Goal: Task Accomplishment & Management: Manage account settings

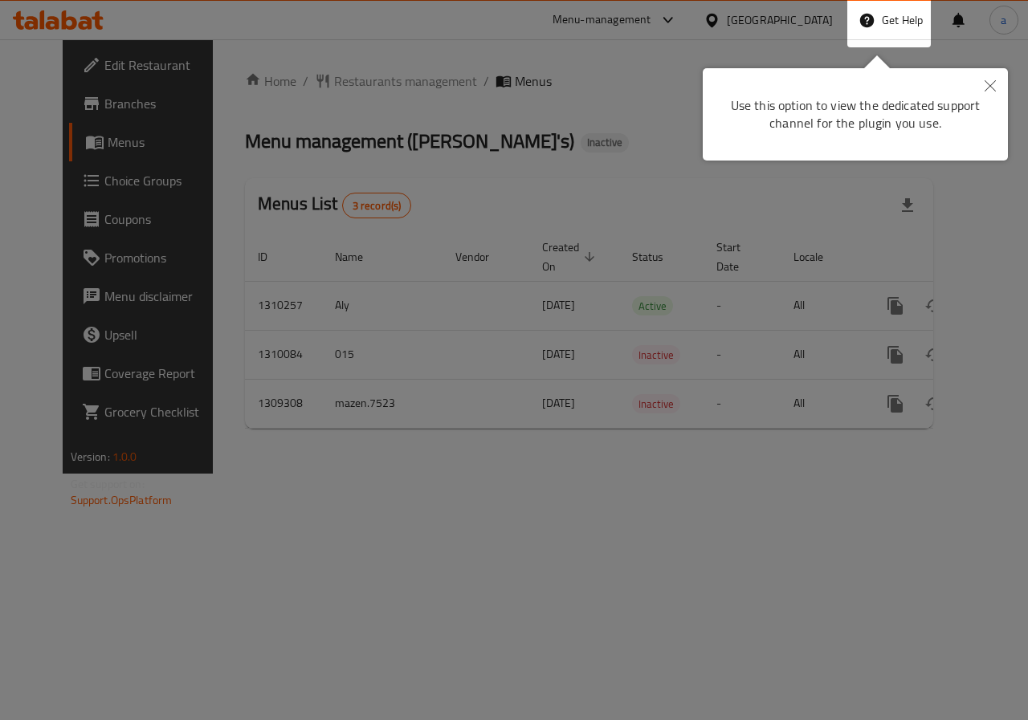
click at [870, 116] on div "Use this option to view the dedicated support channel for the plugin you use." at bounding box center [855, 114] width 281 height 68
click at [996, 88] on button "Close" at bounding box center [990, 86] width 35 height 37
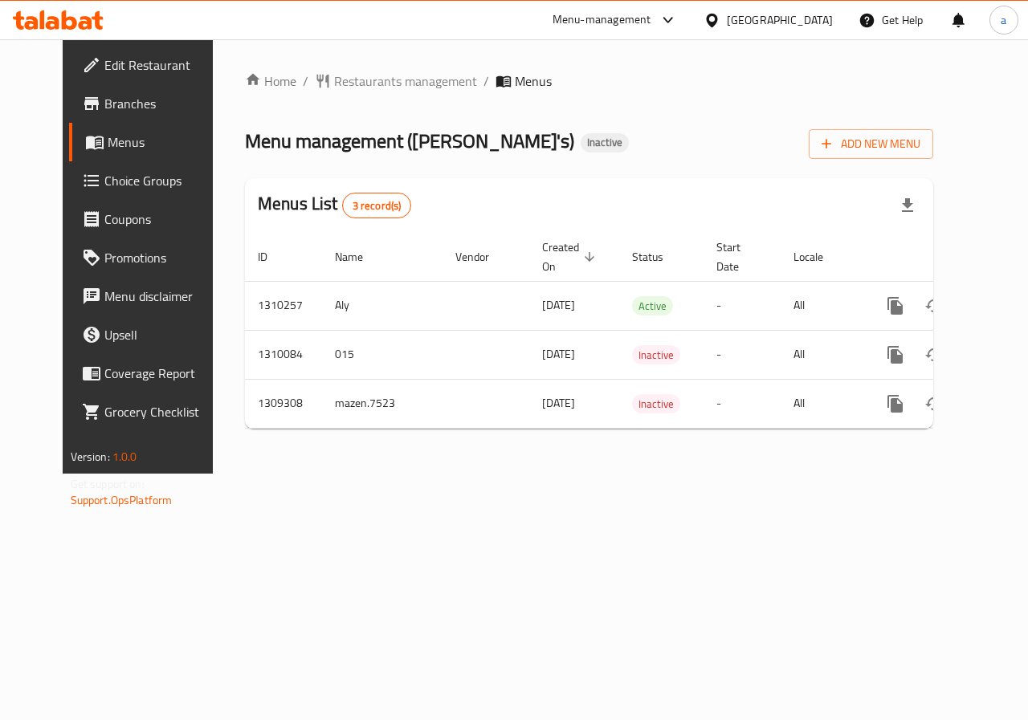
click at [104, 101] on span "Branches" at bounding box center [162, 103] width 117 height 19
click at [104, 112] on span "Branches" at bounding box center [162, 103] width 117 height 19
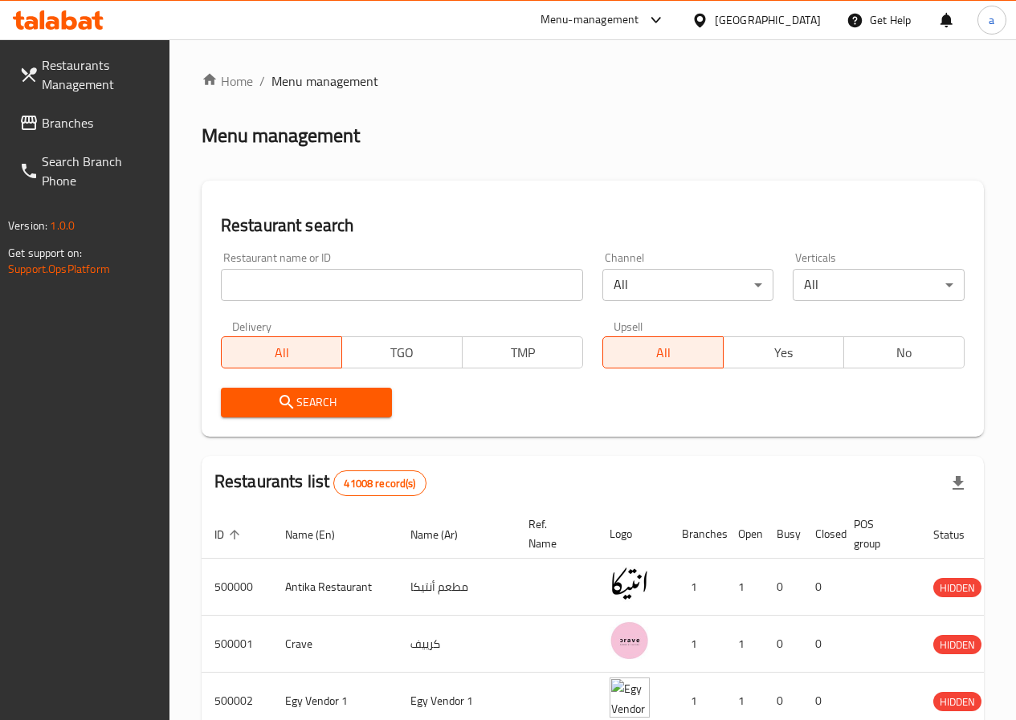
click at [100, 116] on span "Branches" at bounding box center [99, 122] width 115 height 19
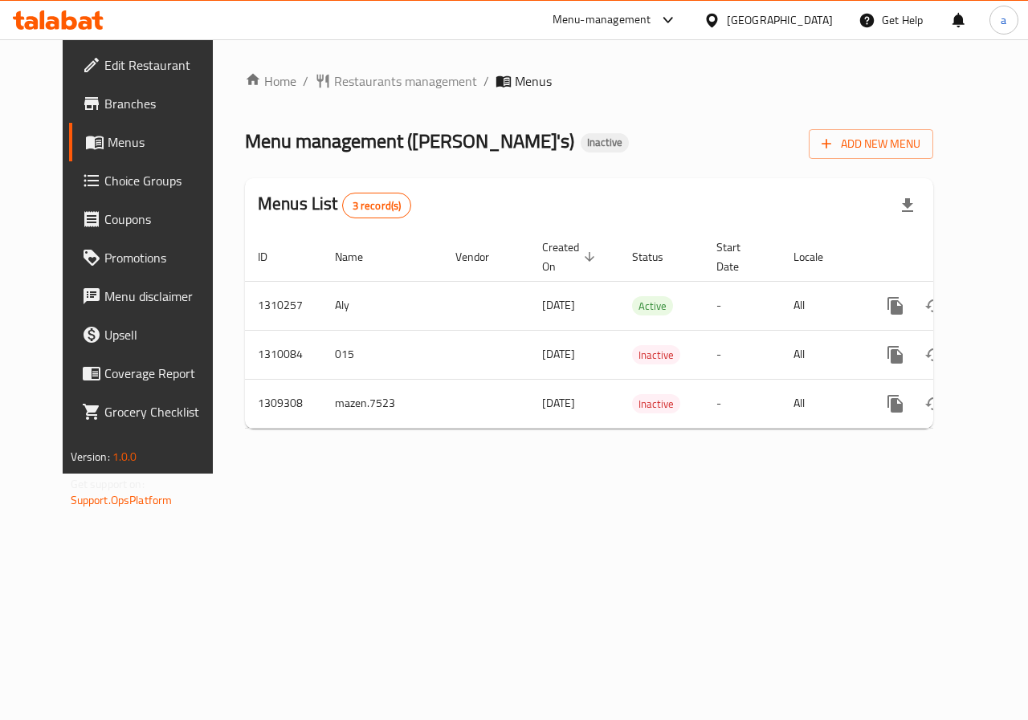
click at [98, 84] on link "Branches" at bounding box center [151, 103] width 165 height 39
click at [108, 143] on span "Menus" at bounding box center [165, 142] width 114 height 19
click at [104, 112] on span "Branches" at bounding box center [162, 103] width 117 height 19
click at [920, 149] on span "Add New Menu" at bounding box center [871, 144] width 99 height 20
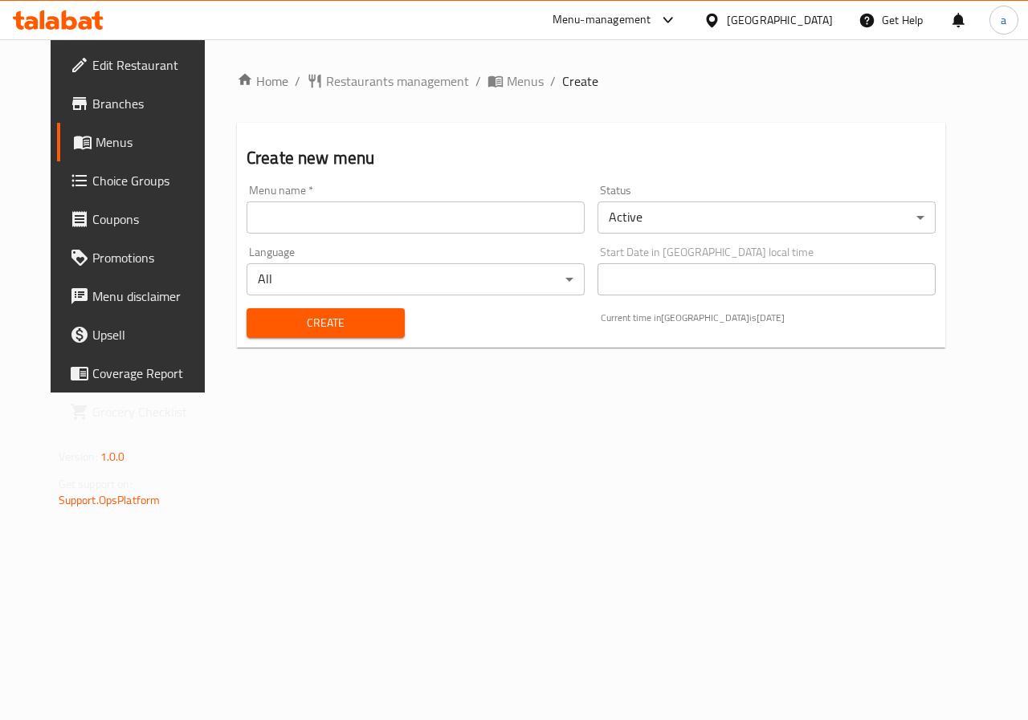
click at [500, 230] on input "text" at bounding box center [416, 218] width 338 height 32
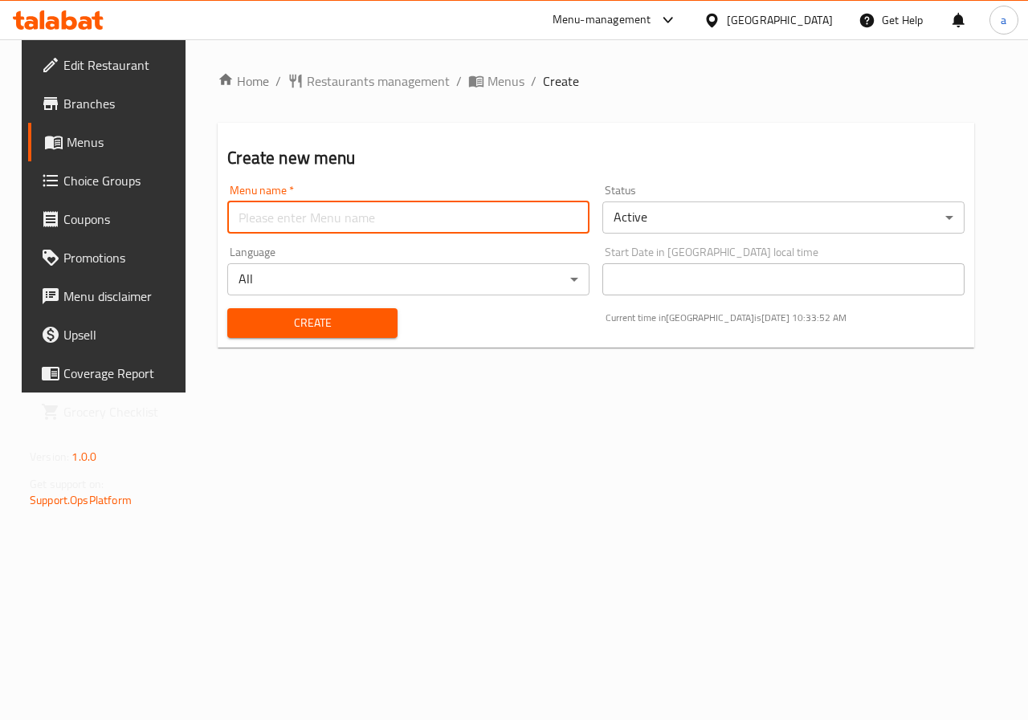
type input "anas 7516"
click at [336, 332] on span "Create" at bounding box center [312, 323] width 144 height 20
click at [109, 98] on span "Branches" at bounding box center [121, 103] width 117 height 19
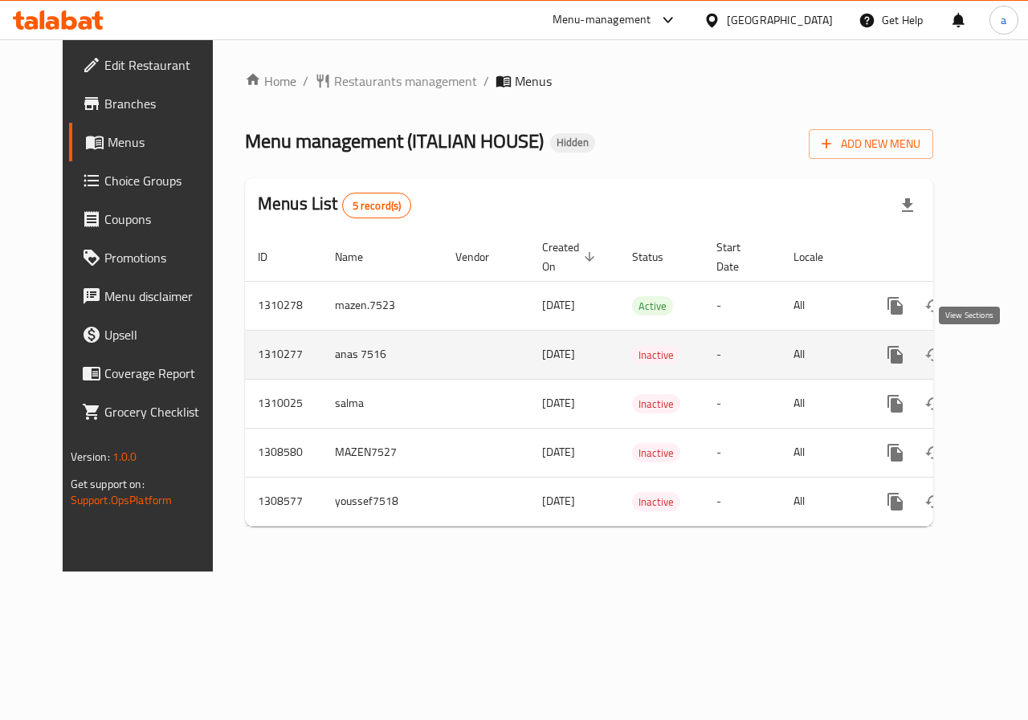
click at [992, 343] on link "enhanced table" at bounding box center [1011, 355] width 39 height 39
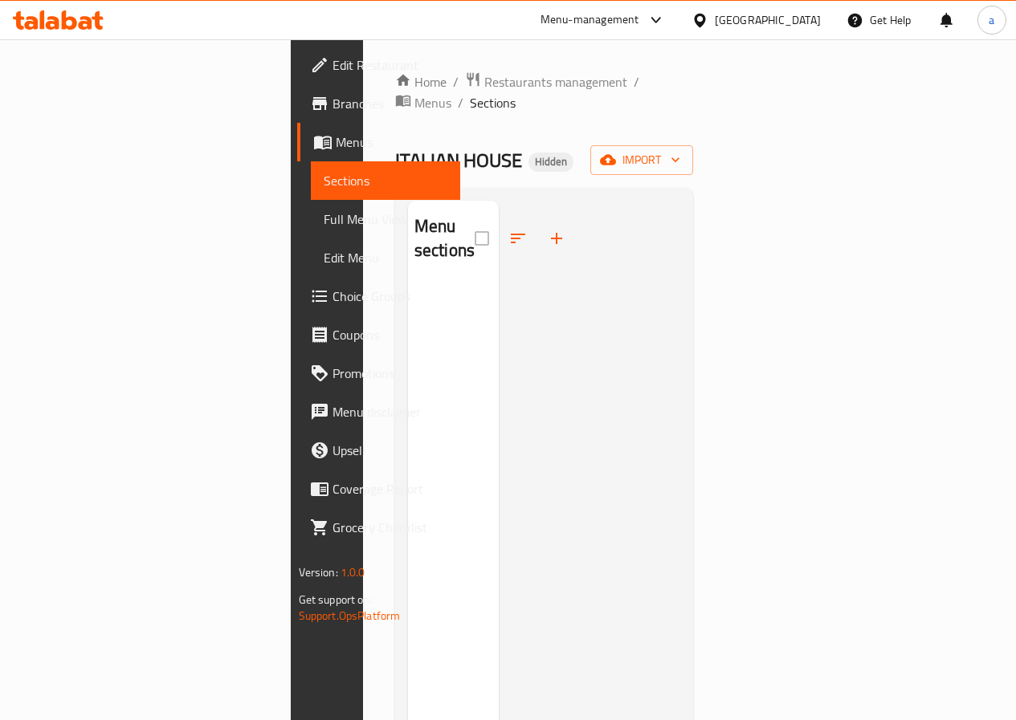
click at [333, 103] on span "Branches" at bounding box center [390, 103] width 115 height 19
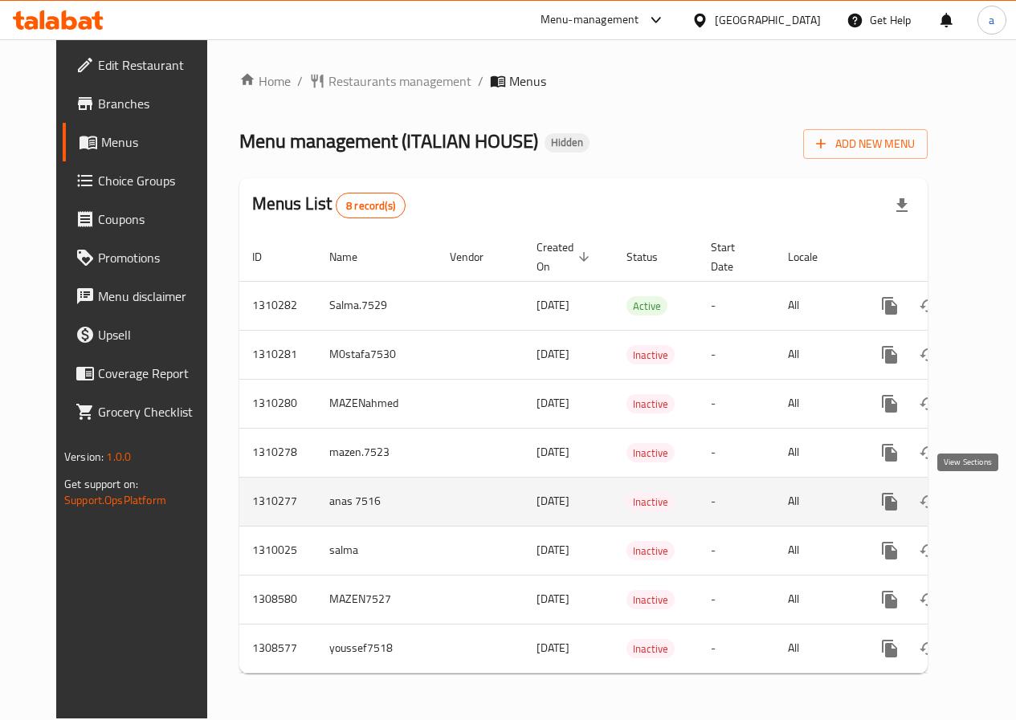
click at [996, 495] on icon "enhanced table" at bounding box center [1005, 501] width 19 height 19
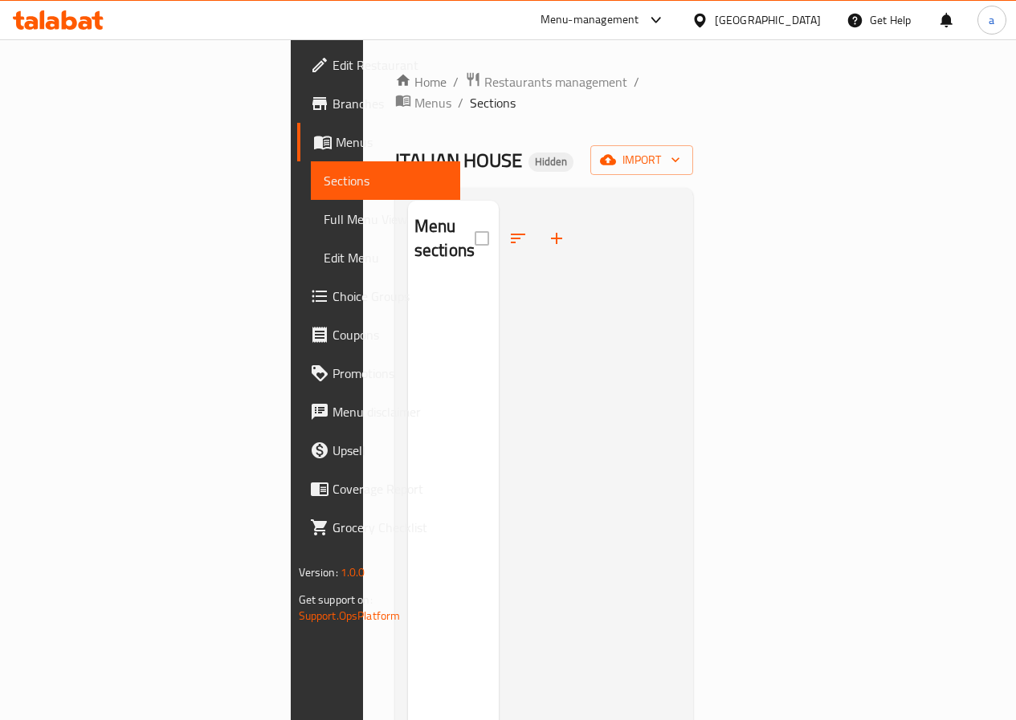
click at [333, 95] on span "Branches" at bounding box center [390, 103] width 115 height 19
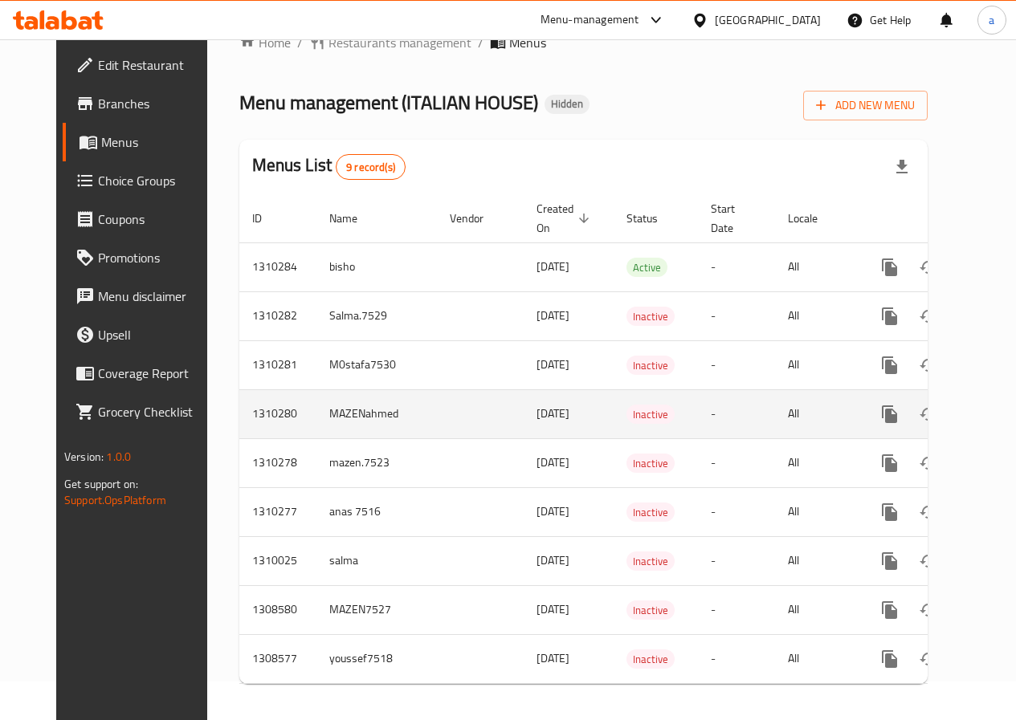
scroll to position [59, 0]
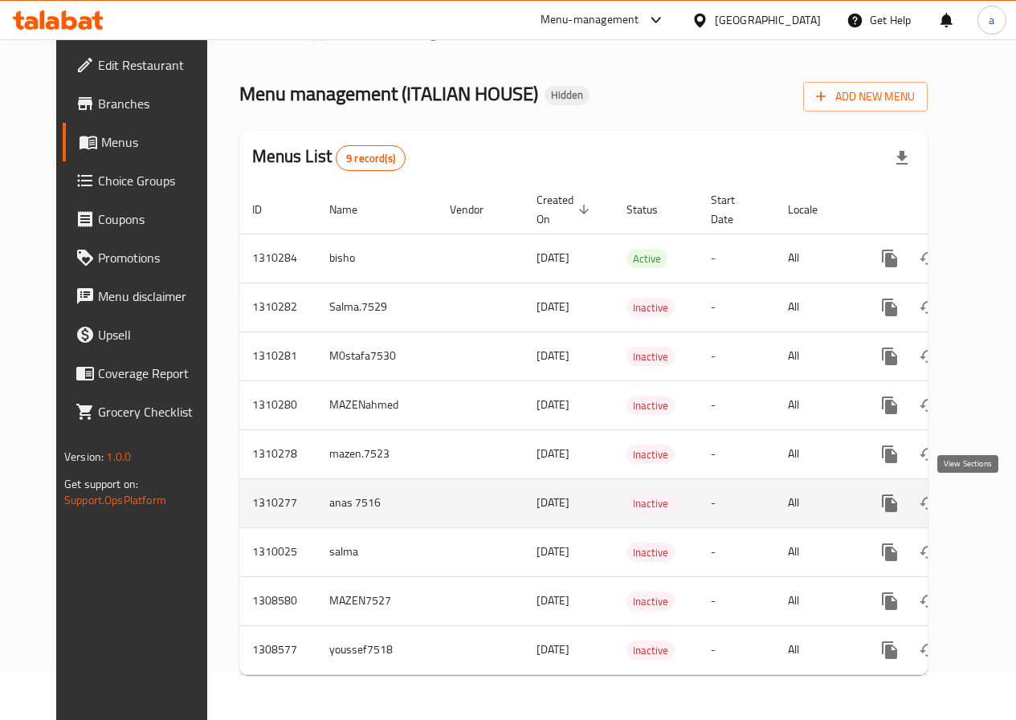
click at [986, 492] on link "enhanced table" at bounding box center [1005, 503] width 39 height 39
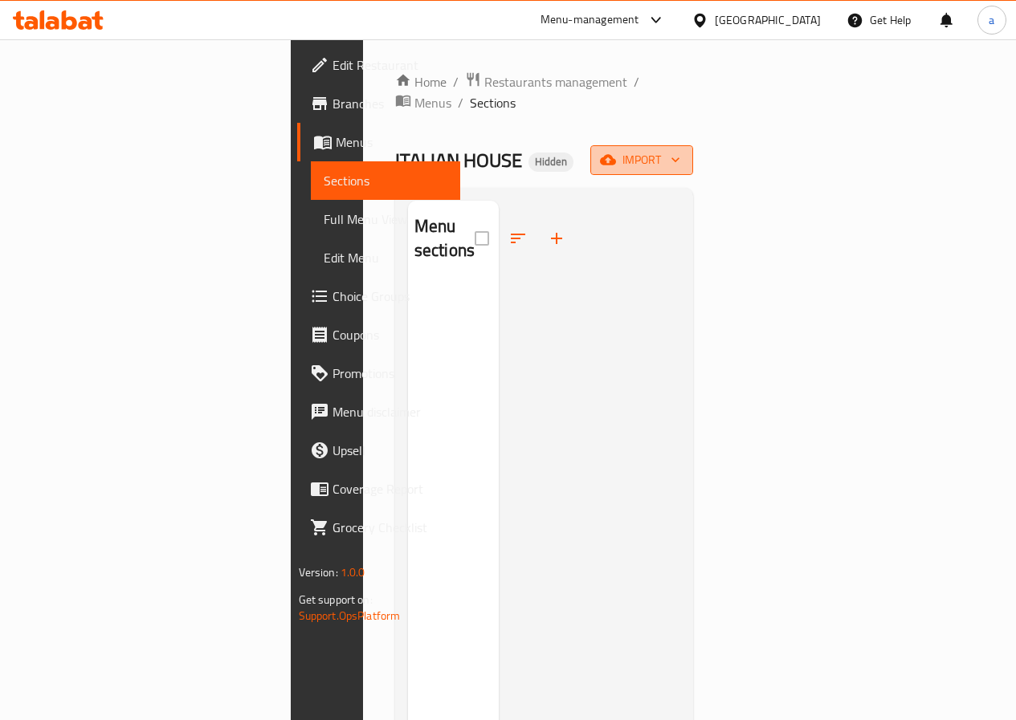
click at [680, 150] on span "import" at bounding box center [641, 160] width 77 height 20
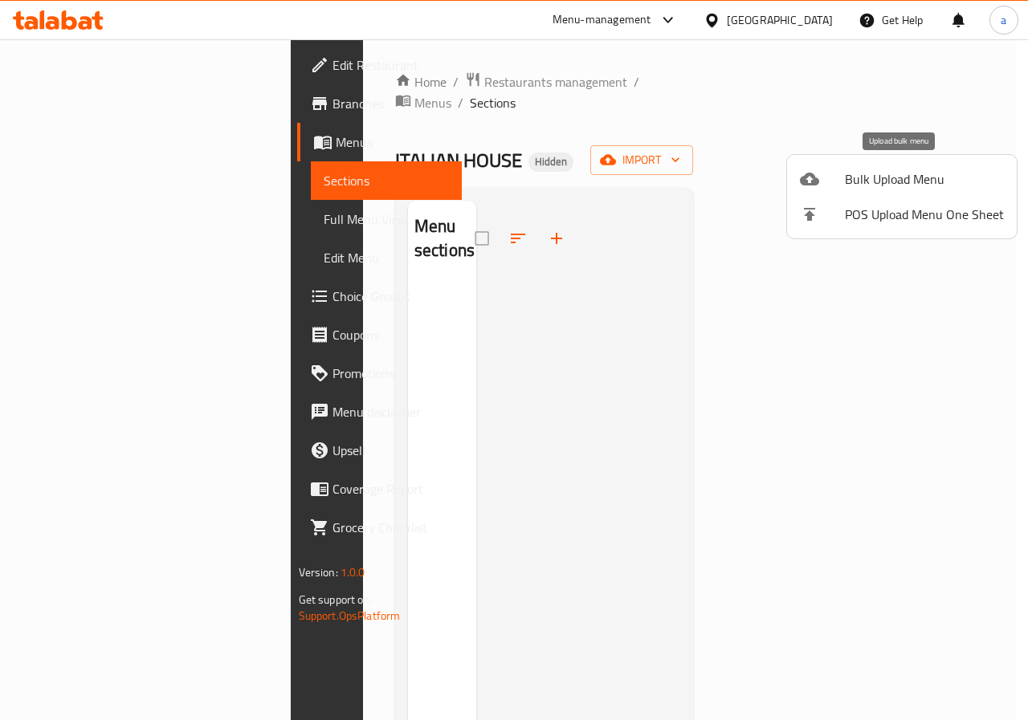
click at [871, 185] on span "Bulk Upload Menu" at bounding box center [924, 178] width 159 height 19
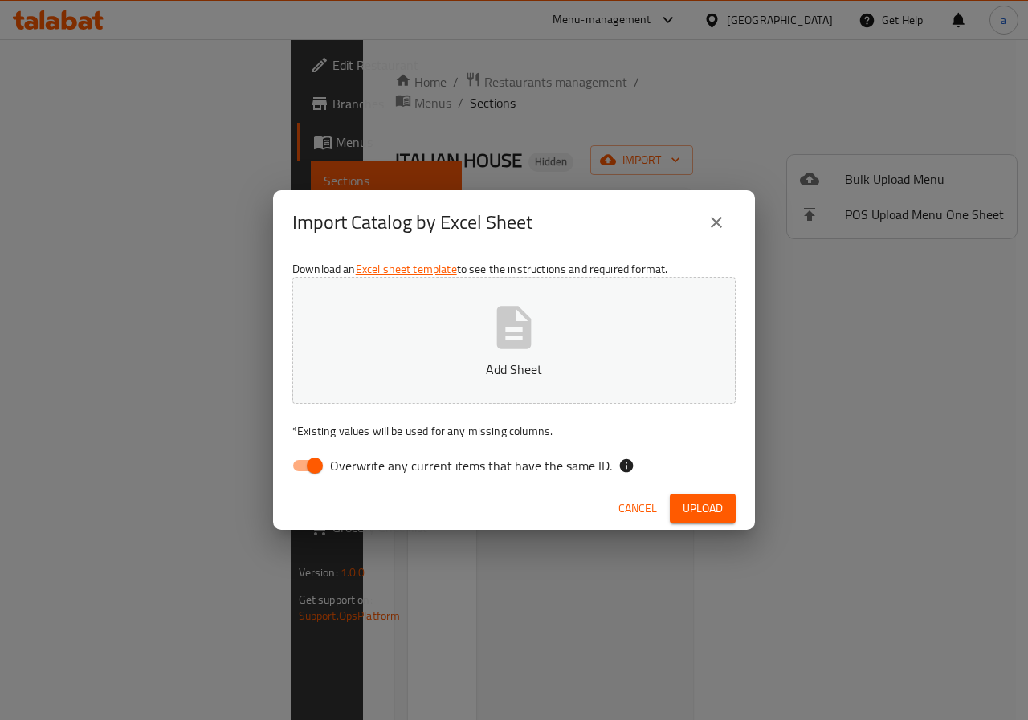
click at [402, 475] on span "Overwrite any current items that have the same ID." at bounding box center [471, 465] width 282 height 19
click at [361, 476] on input "Overwrite any current items that have the same ID." at bounding box center [315, 466] width 92 height 31
checkbox input "false"
click at [716, 496] on button "Upload" at bounding box center [703, 509] width 66 height 30
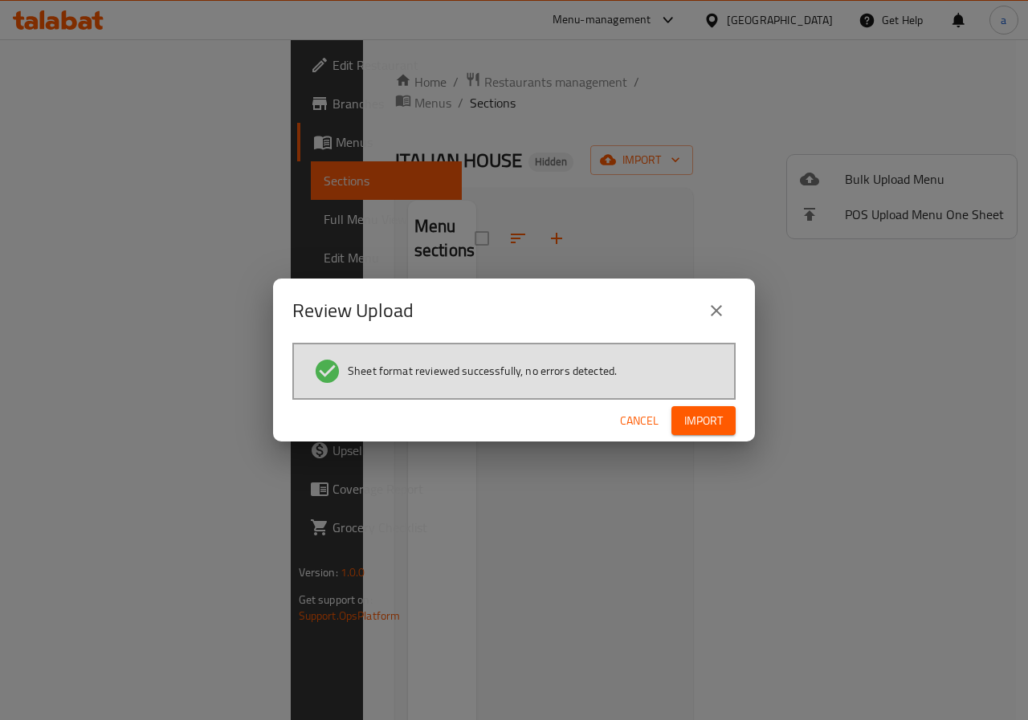
click at [731, 431] on button "Import" at bounding box center [703, 421] width 64 height 30
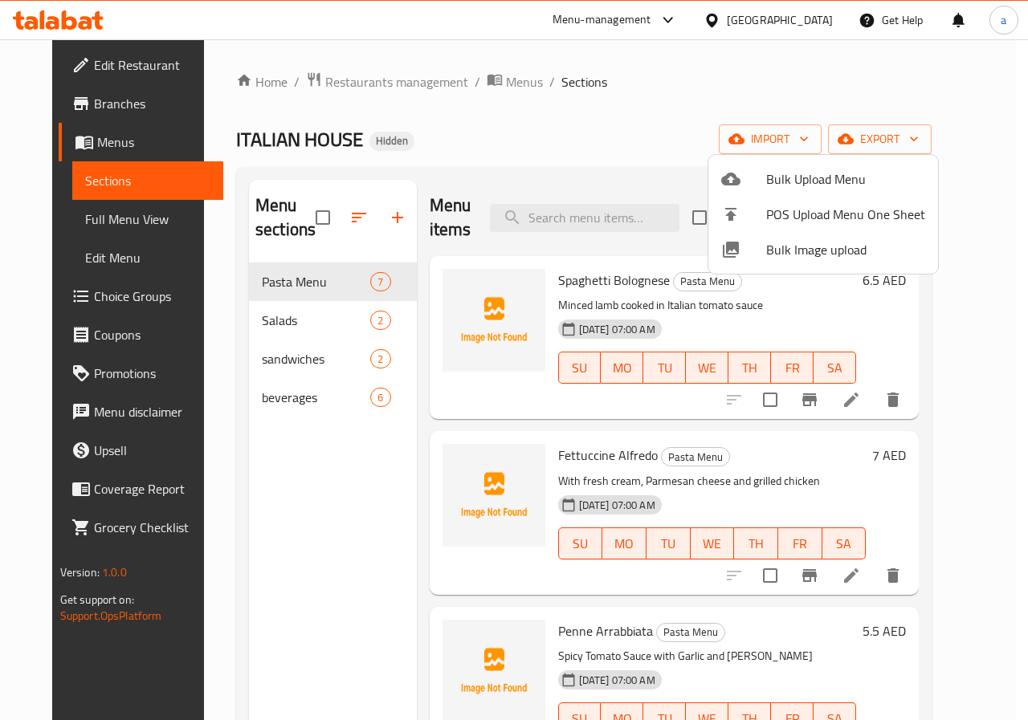
click at [637, 141] on div at bounding box center [514, 360] width 1028 height 720
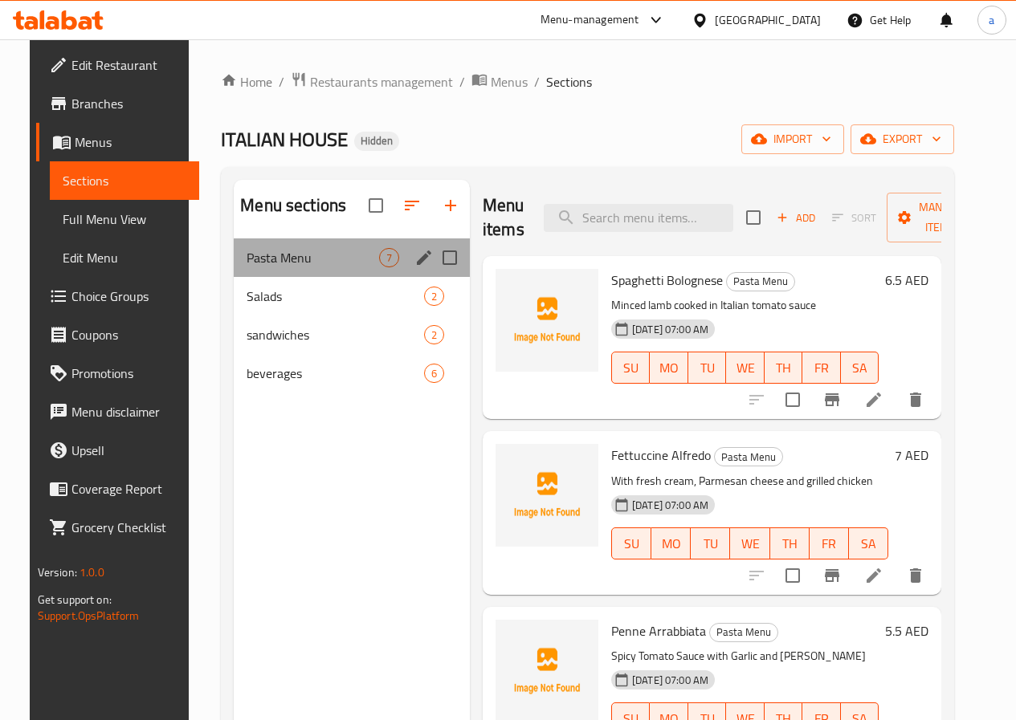
click at [412, 269] on div "Menu sections" at bounding box center [424, 258] width 24 height 24
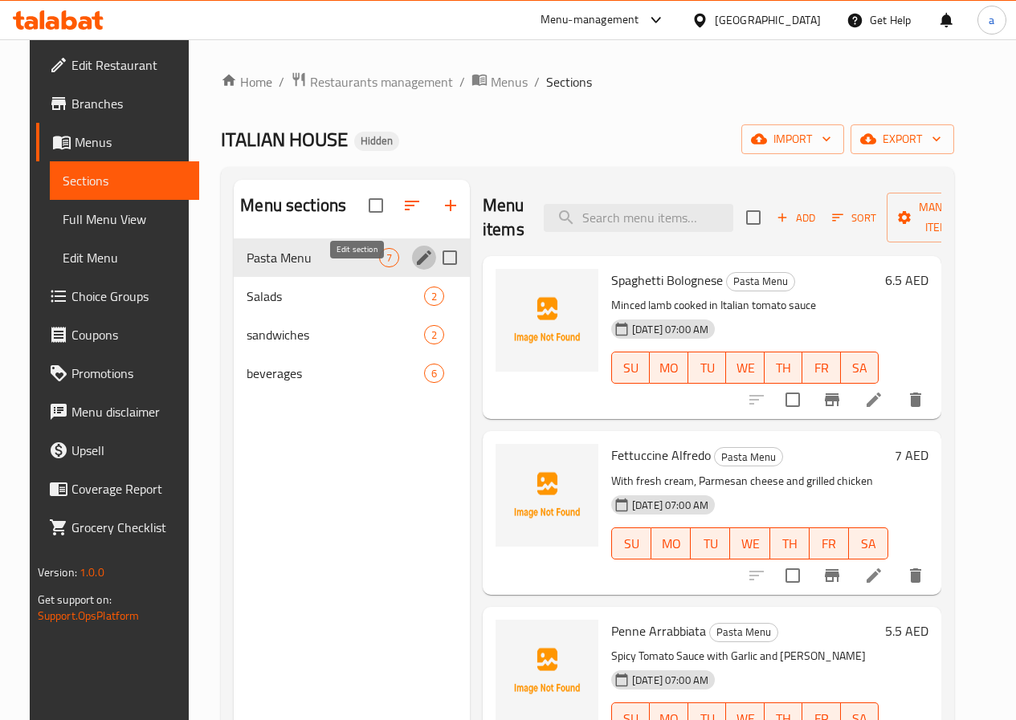
click at [414, 267] on icon "edit" at bounding box center [423, 257] width 19 height 19
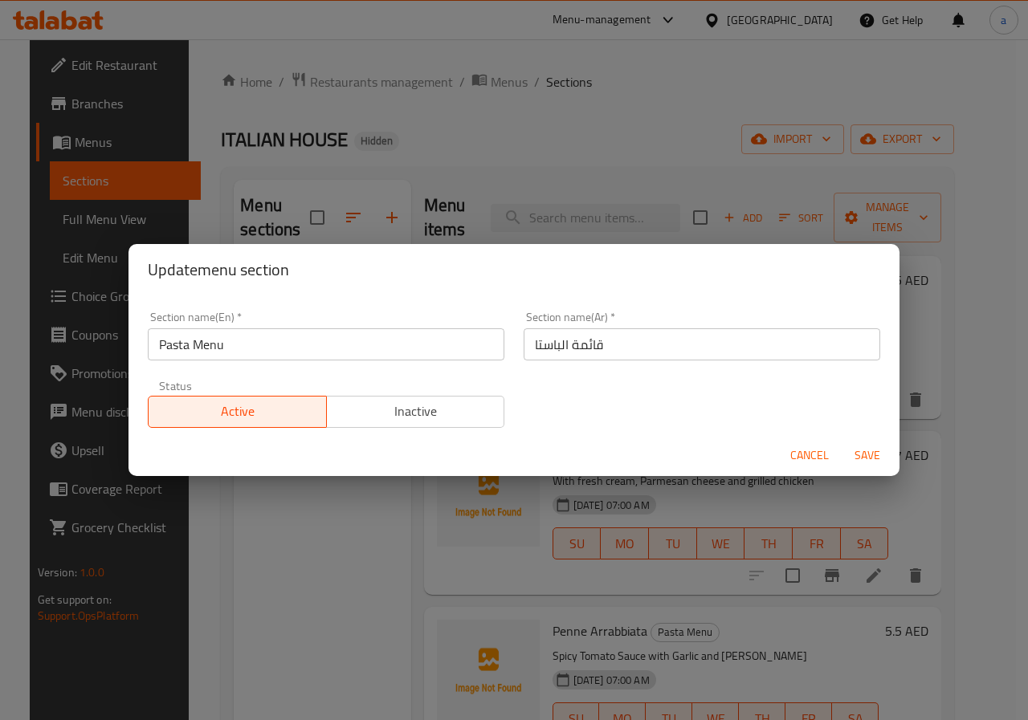
click at [539, 345] on input "قائمة الباستا" at bounding box center [702, 345] width 357 height 32
type input "قائمة المكرونة"
click at [857, 453] on span "Save" at bounding box center [867, 456] width 39 height 20
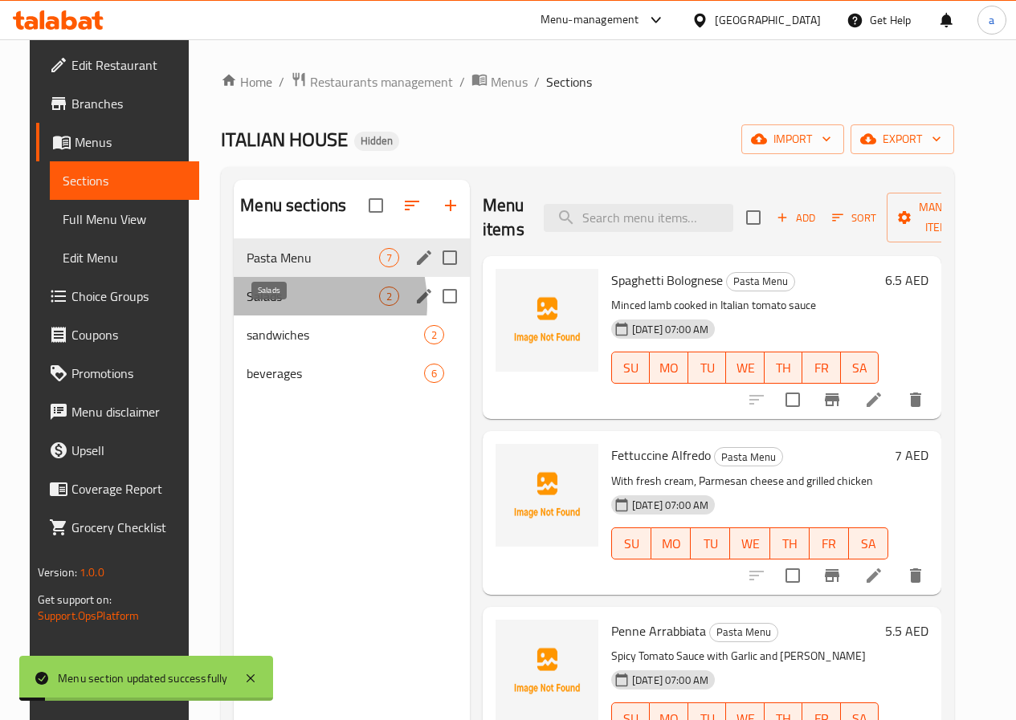
click at [267, 306] on span "Salads" at bounding box center [313, 296] width 133 height 19
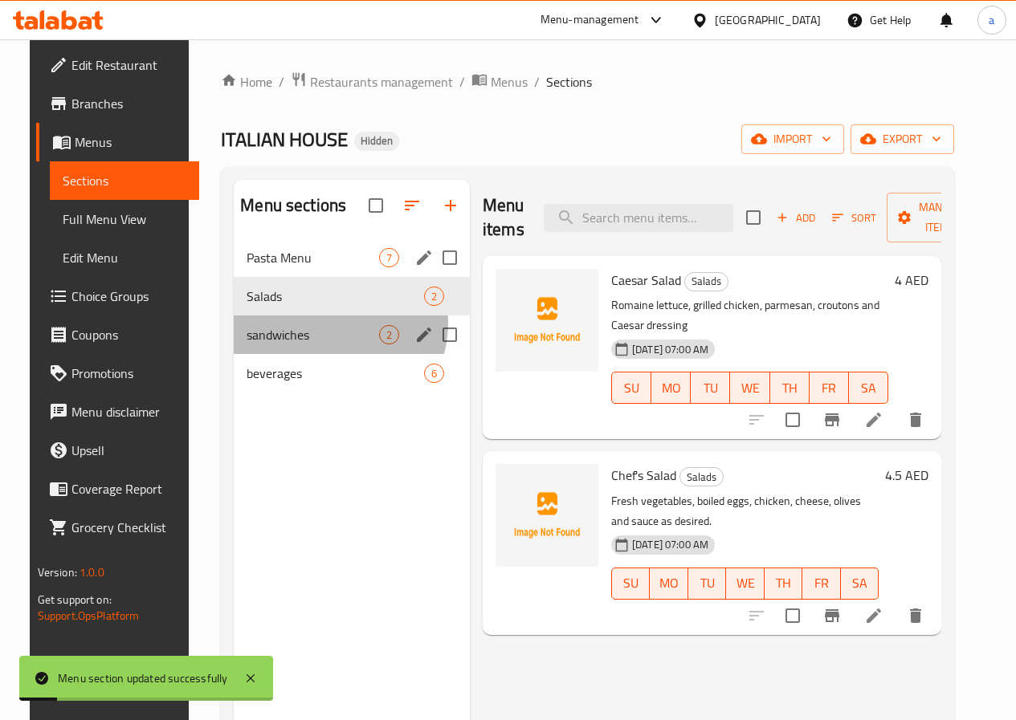
click at [319, 348] on div "sandwiches 2" at bounding box center [352, 335] width 236 height 39
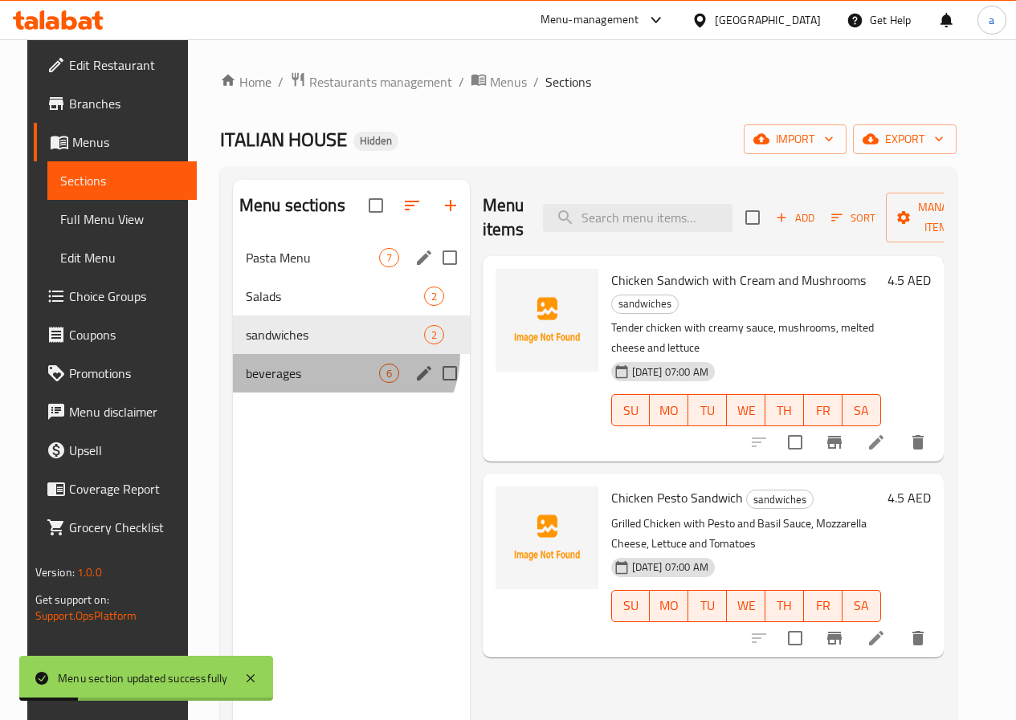
drag, startPoint x: 324, startPoint y: 378, endPoint x: 325, endPoint y: 394, distance: 16.1
click at [325, 379] on div "beverages 6" at bounding box center [351, 373] width 237 height 39
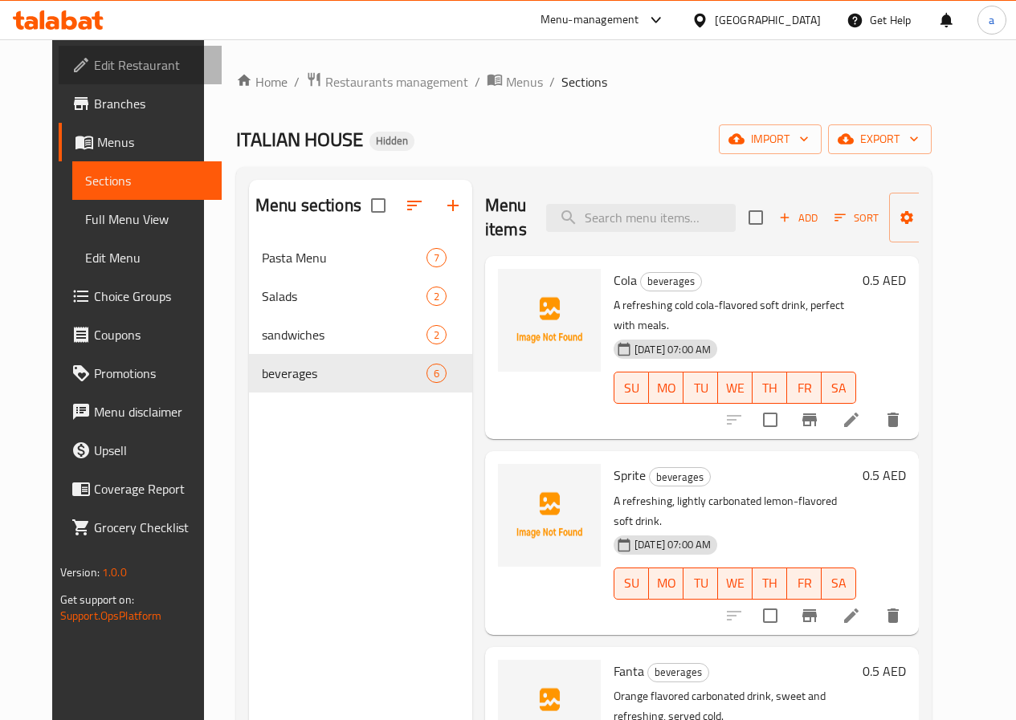
click at [101, 72] on span "Edit Restaurant" at bounding box center [151, 64] width 115 height 19
